Goal: Task Accomplishment & Management: Manage account settings

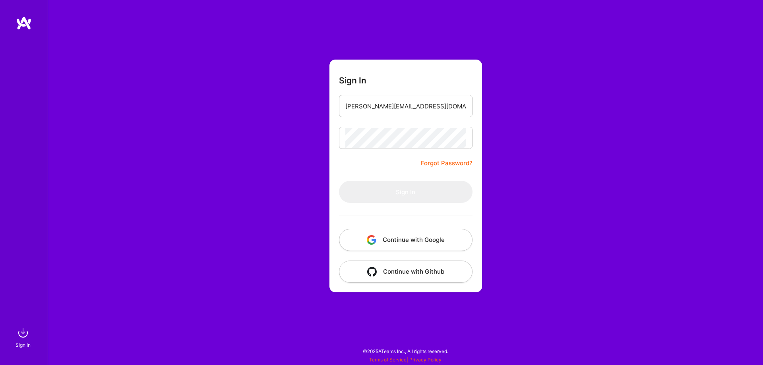
click at [460, 163] on link "Forgot Password?" at bounding box center [447, 164] width 52 height 10
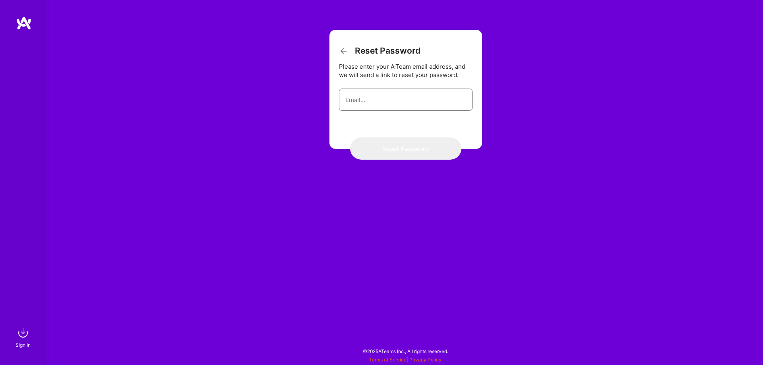
click at [410, 106] on input "email" at bounding box center [405, 100] width 121 height 20
type input "[PERSON_NAME][EMAIL_ADDRESS][DOMAIN_NAME]"
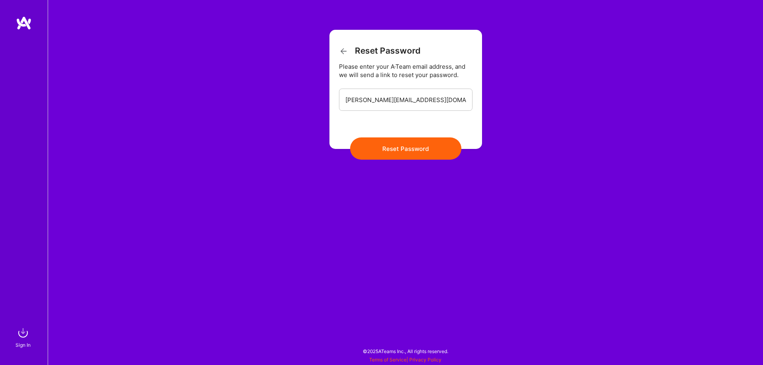
click at [412, 152] on button "Reset Password" at bounding box center [405, 148] width 111 height 22
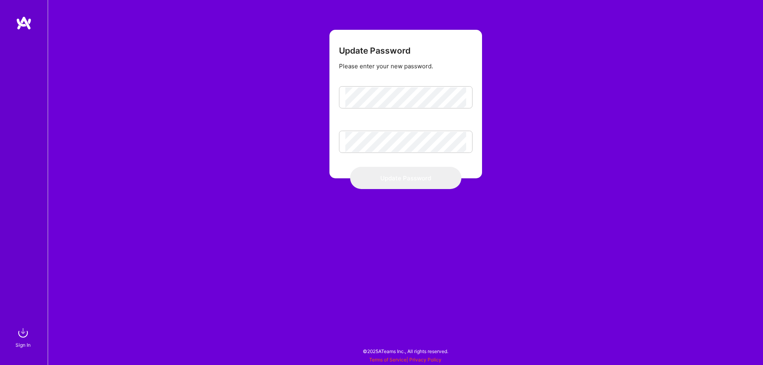
click at [345, 93] on div at bounding box center [345, 93] width 0 height 0
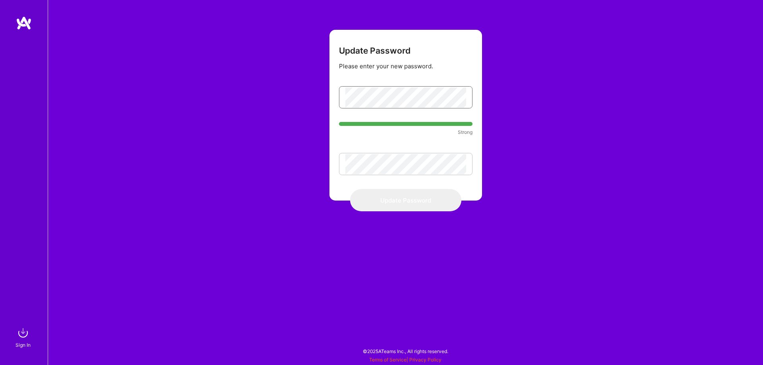
click at [276, 105] on div "Update Password Please enter your new password. Strong Update Password" at bounding box center [405, 182] width 715 height 365
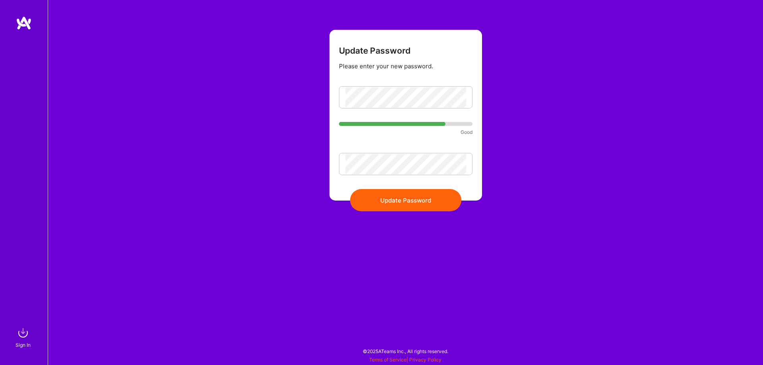
click at [407, 201] on button "Update Password" at bounding box center [405, 200] width 111 height 22
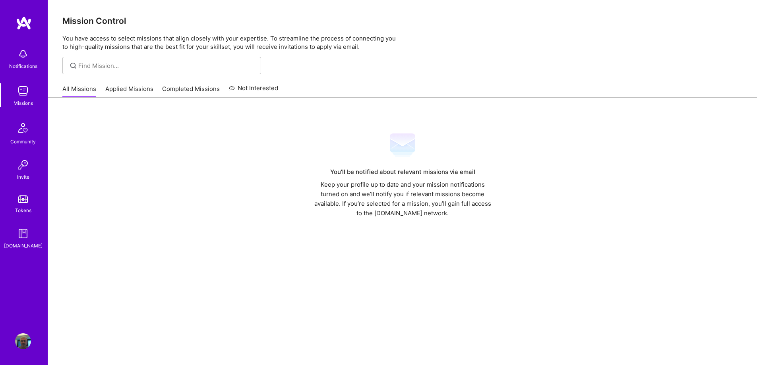
click at [125, 87] on link "Applied Missions" at bounding box center [129, 91] width 48 height 13
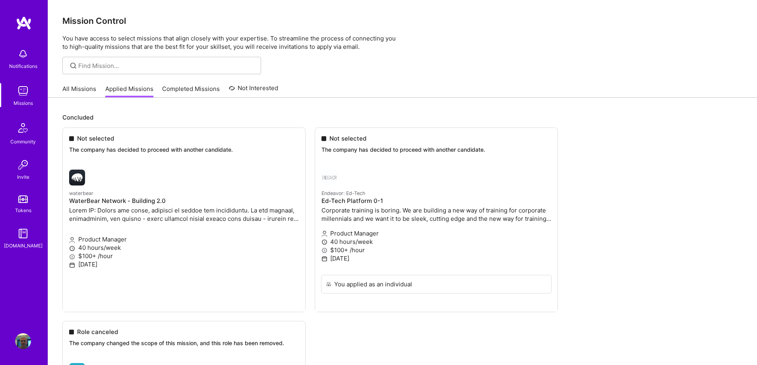
click at [22, 93] on img at bounding box center [23, 91] width 16 height 16
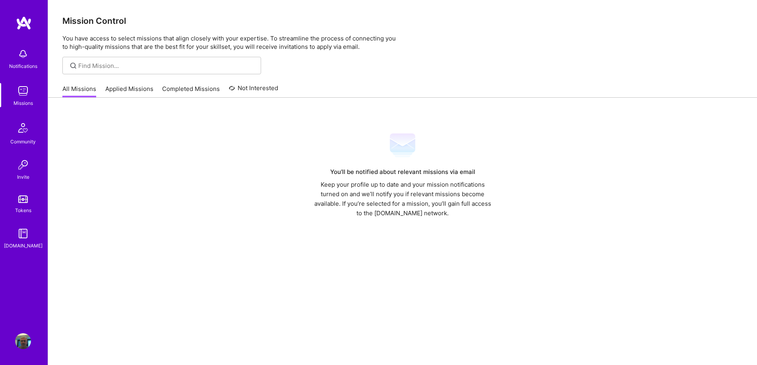
click at [74, 88] on link "All Missions" at bounding box center [79, 91] width 34 height 13
click at [19, 92] on img at bounding box center [23, 91] width 16 height 16
click at [21, 132] on img at bounding box center [23, 127] width 19 height 19
click at [22, 205] on link "Tokens" at bounding box center [22, 203] width 49 height 22
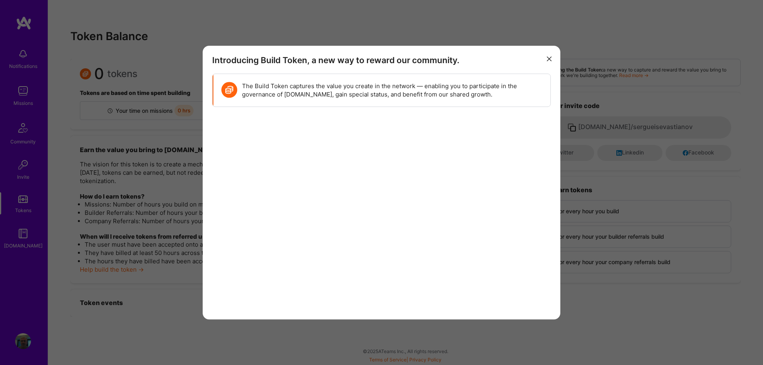
click at [549, 60] on icon "modal" at bounding box center [549, 59] width 5 height 5
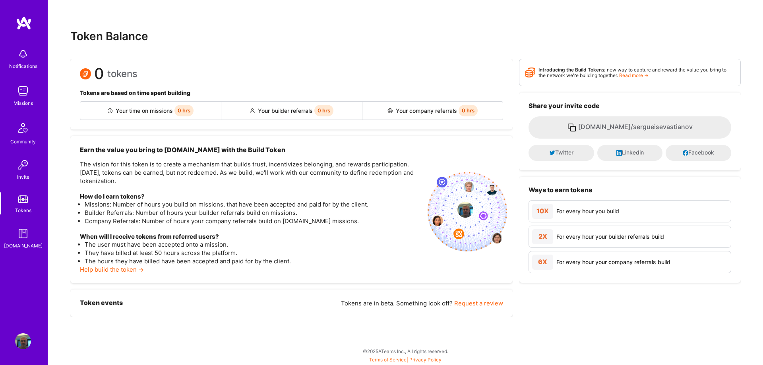
click at [25, 93] on img at bounding box center [23, 91] width 16 height 16
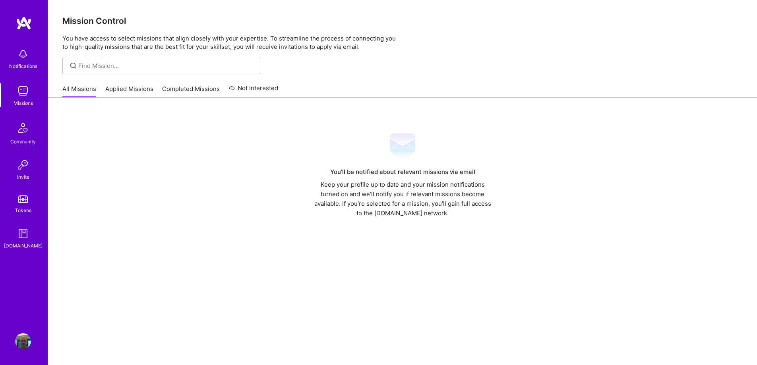
click at [19, 343] on img at bounding box center [23, 341] width 16 height 16
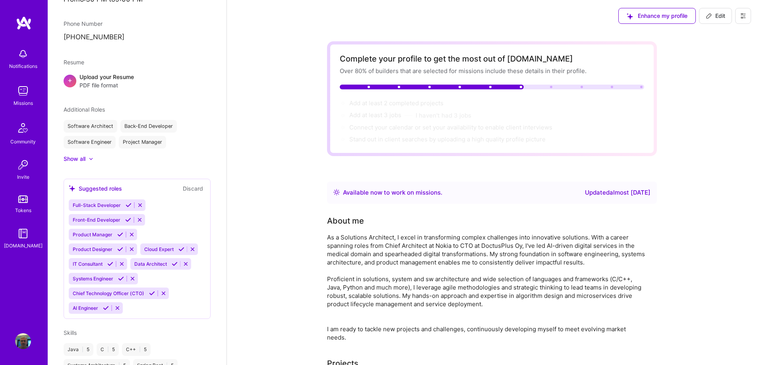
scroll to position [265, 0]
